Goal: Task Accomplishment & Management: Manage account settings

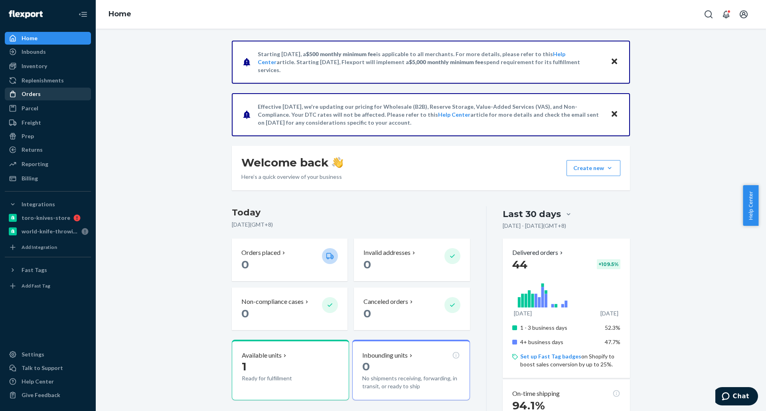
click at [49, 91] on div "Orders" at bounding box center [48, 94] width 85 height 11
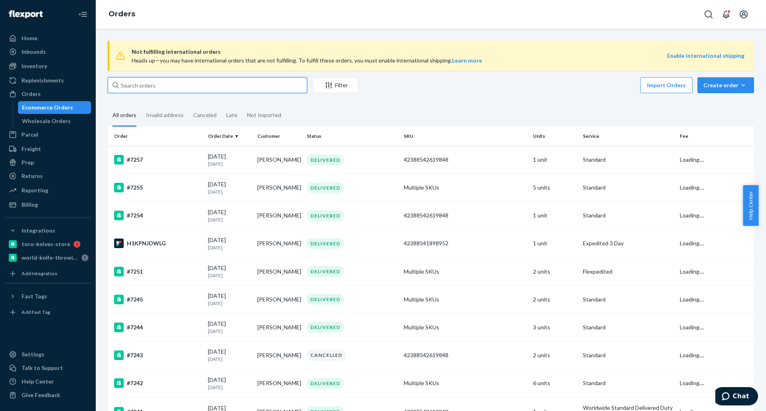
click at [248, 83] on input "text" at bounding box center [207, 85] width 199 height 16
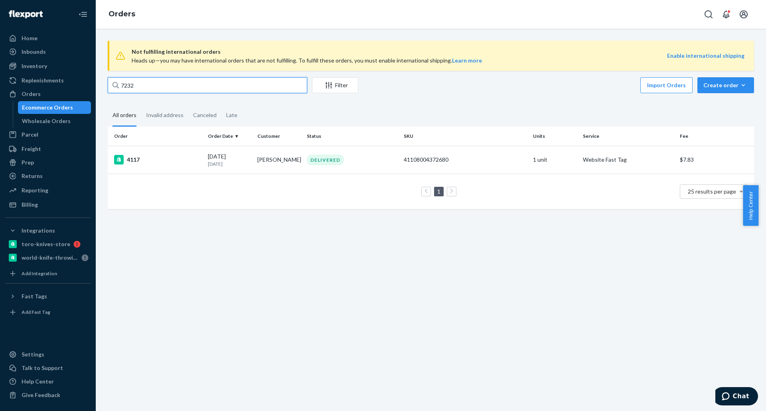
type input "7232"
click at [740, 15] on icon "Open account menu" at bounding box center [743, 15] width 10 height 10
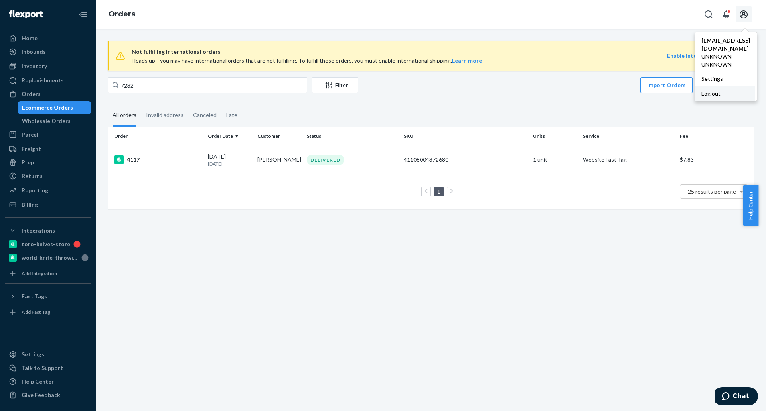
click at [695, 86] on div "Log out" at bounding box center [725, 93] width 60 height 15
